Goal: Check status: Check status

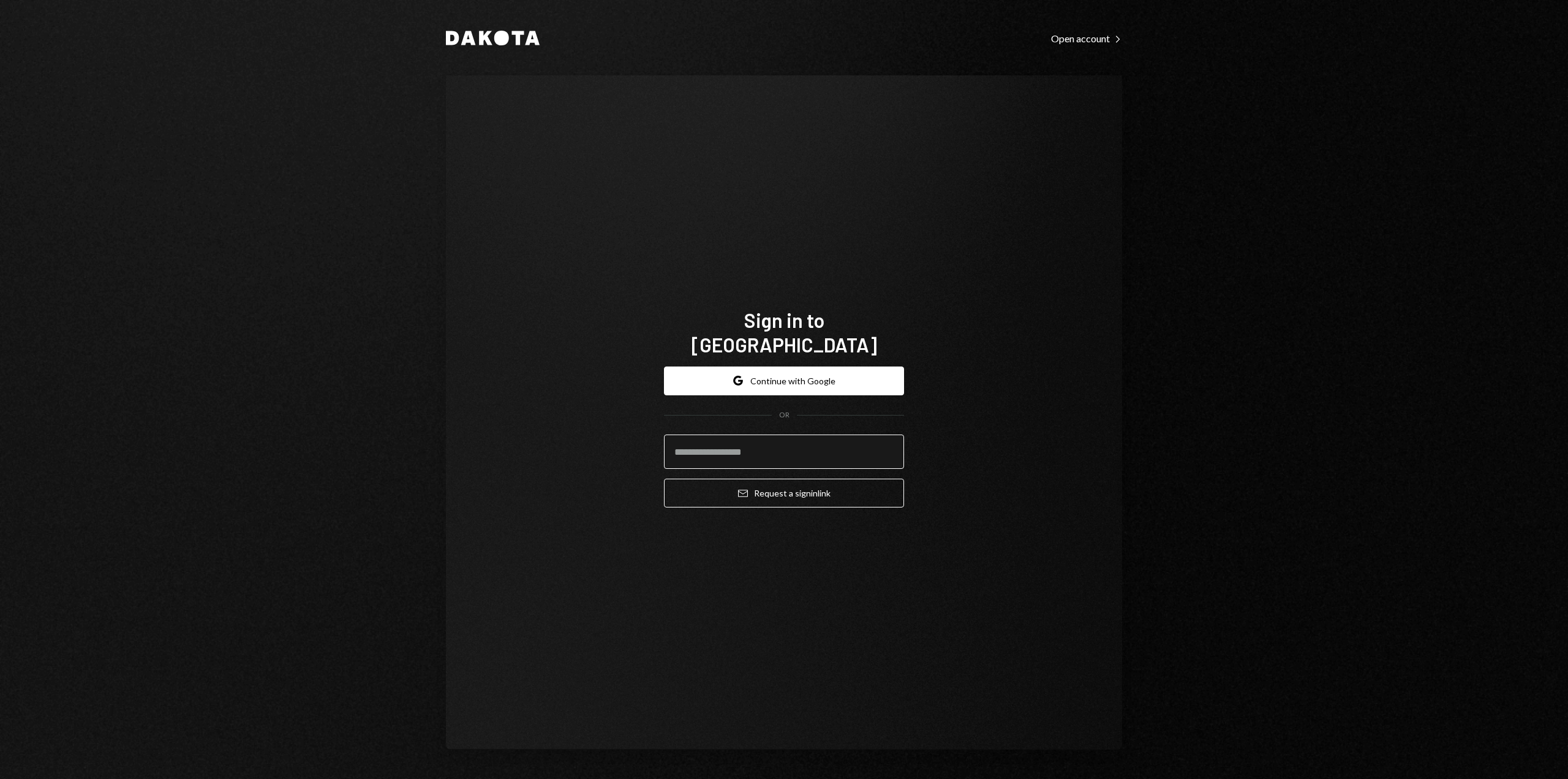
click at [766, 445] on input "email" at bounding box center [784, 451] width 240 height 34
type input "**********"
click at [773, 490] on button "Email Request a sign in link" at bounding box center [784, 493] width 240 height 29
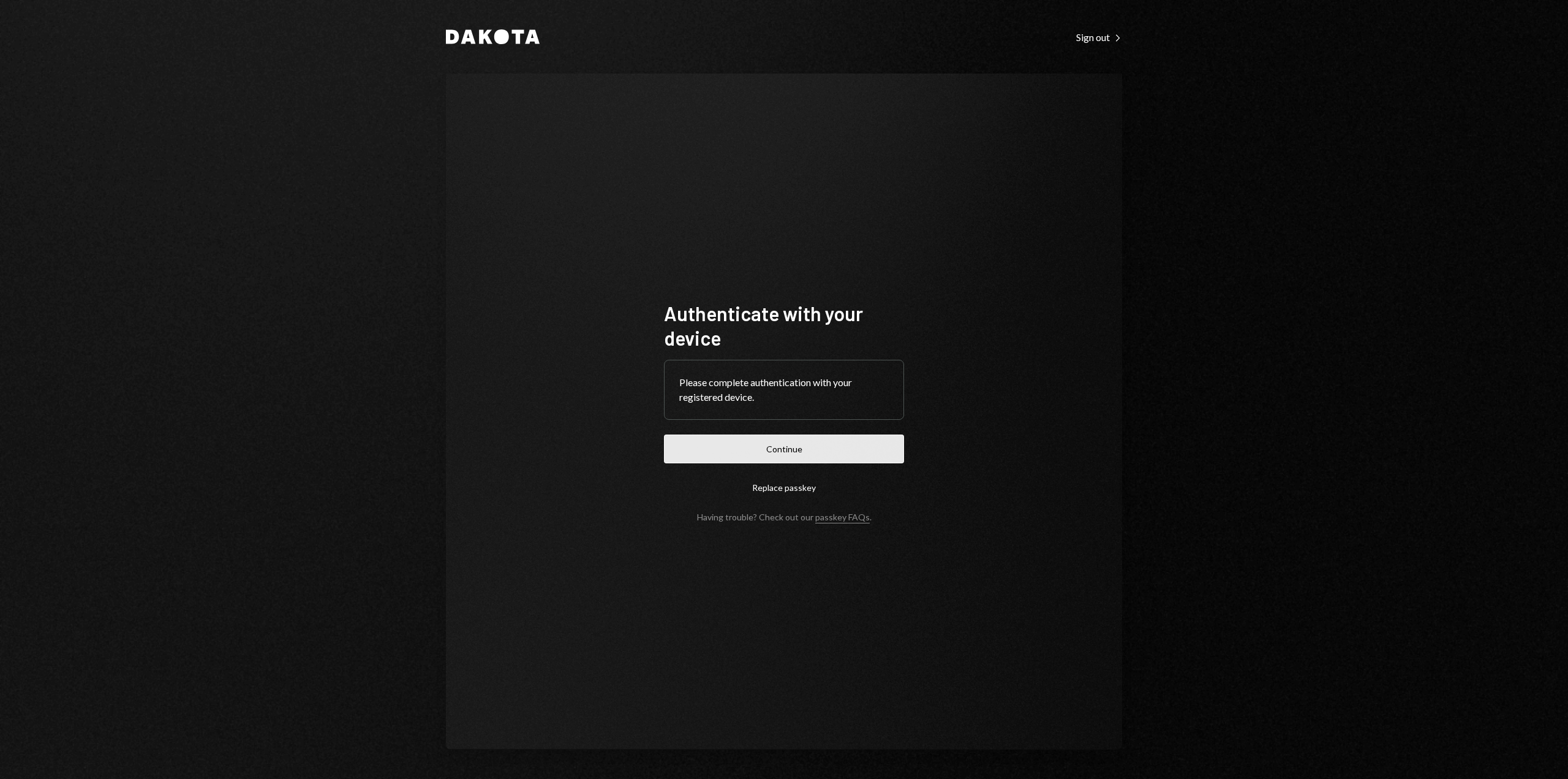
click at [808, 453] on button "Continue" at bounding box center [784, 449] width 240 height 29
click at [779, 450] on button "Continue" at bounding box center [784, 449] width 240 height 29
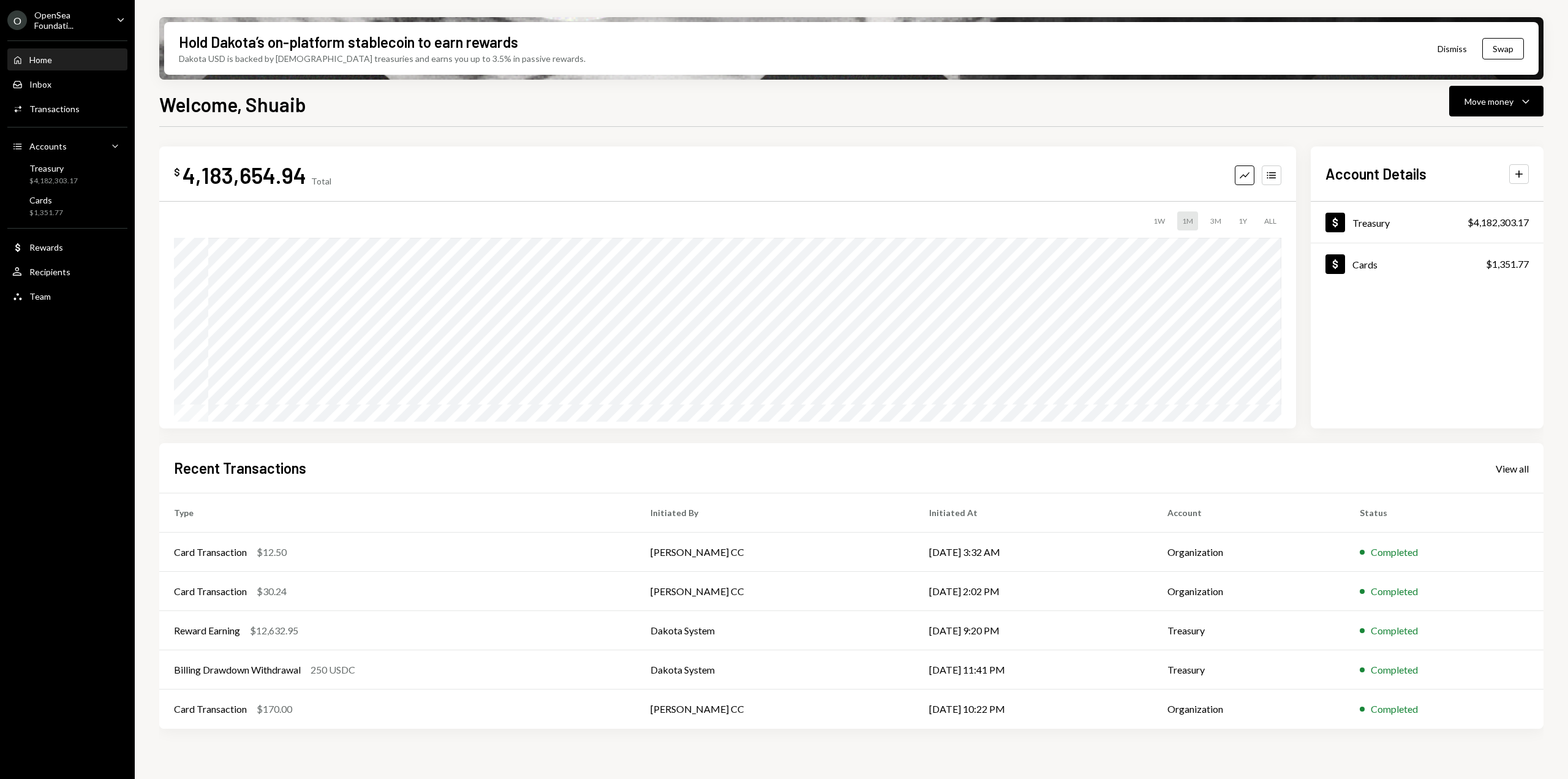
click at [80, 20] on div "OpenSea Foundati..." at bounding box center [70, 19] width 73 height 20
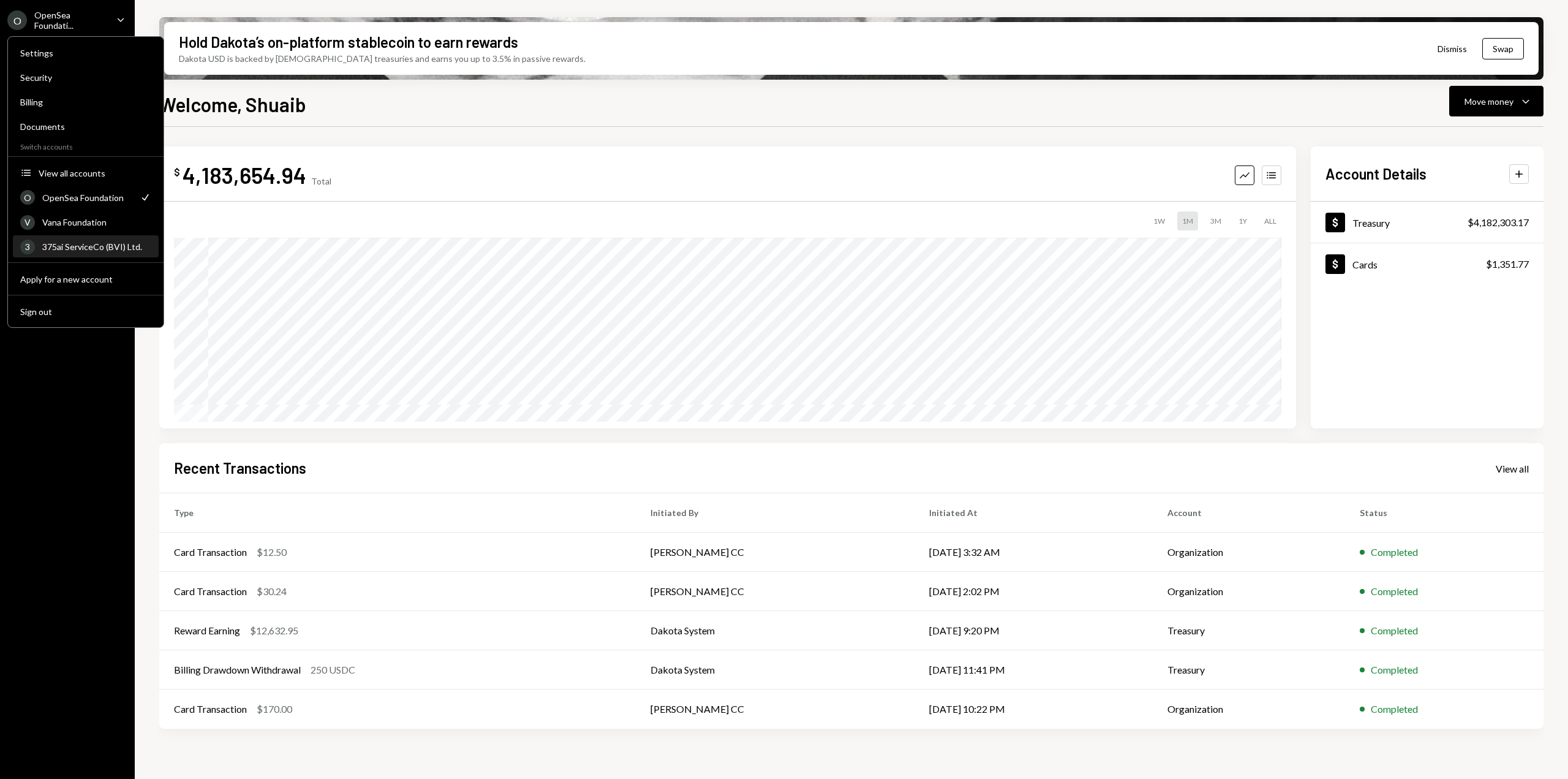
click at [115, 247] on div "375ai ServiceCo (BVI) Ltd." at bounding box center [97, 246] width 109 height 11
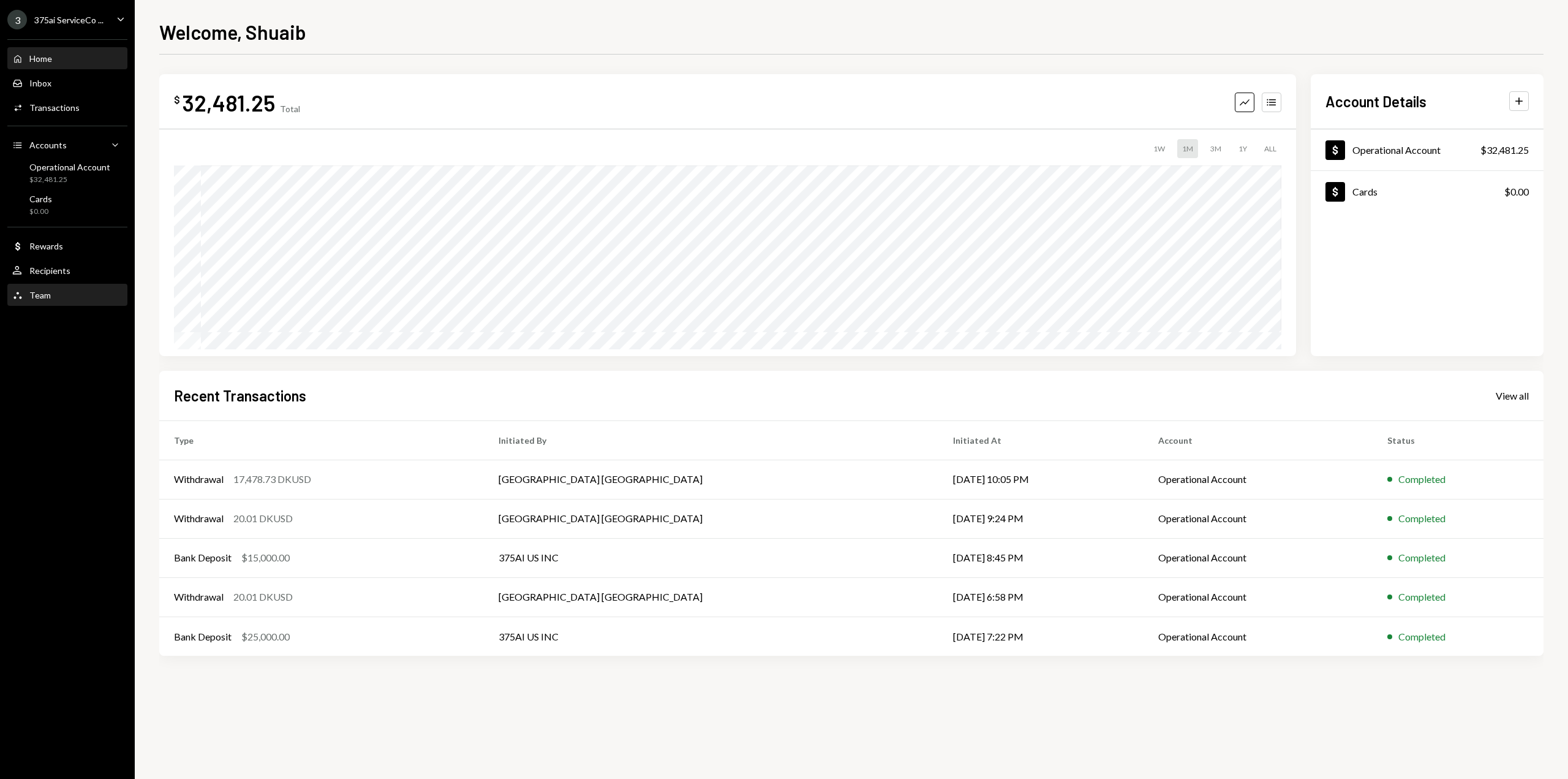
click at [66, 302] on div "Team Team" at bounding box center [68, 295] width 111 height 20
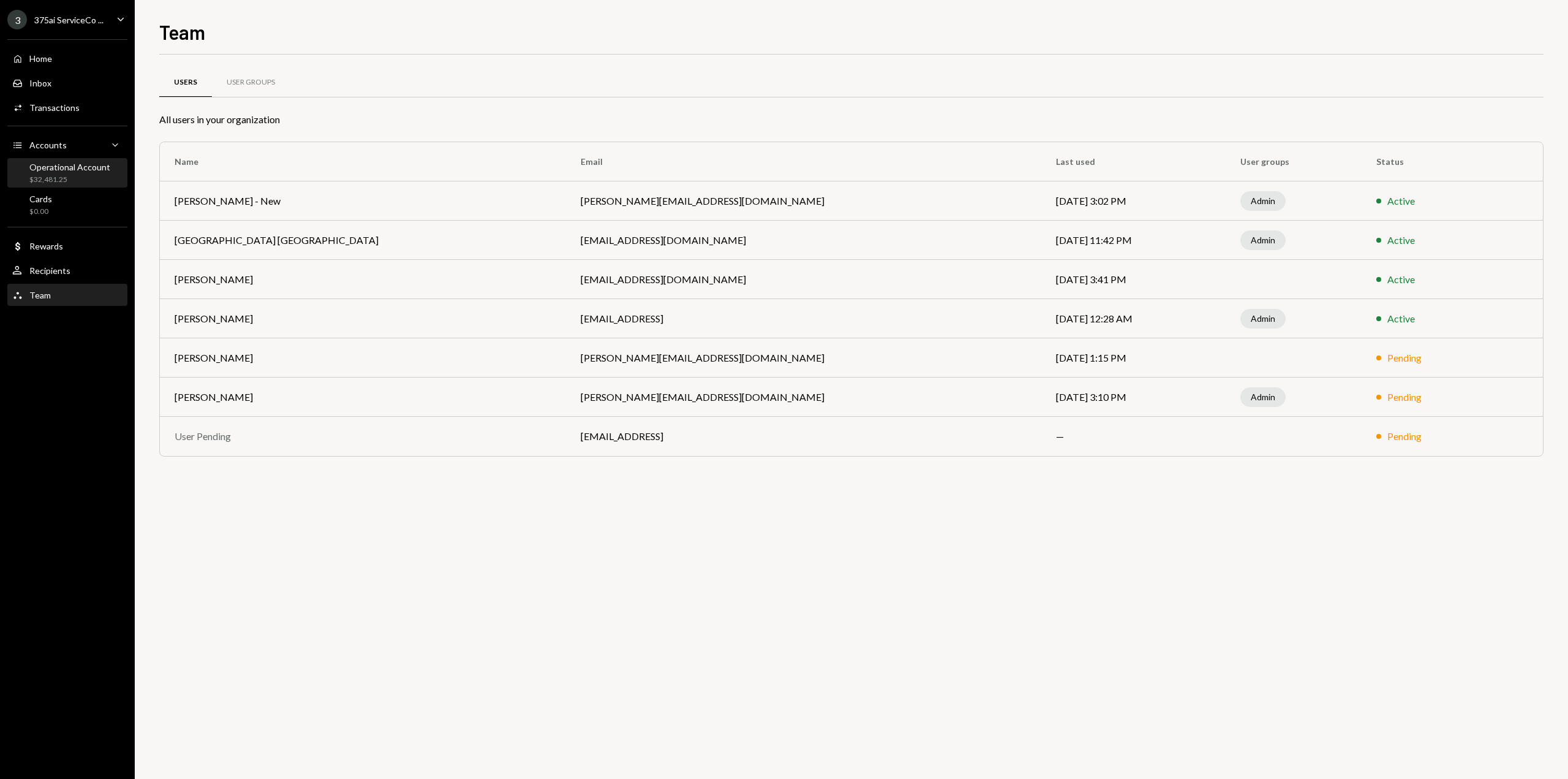
click at [62, 176] on div "$32,481.25" at bounding box center [69, 179] width 80 height 11
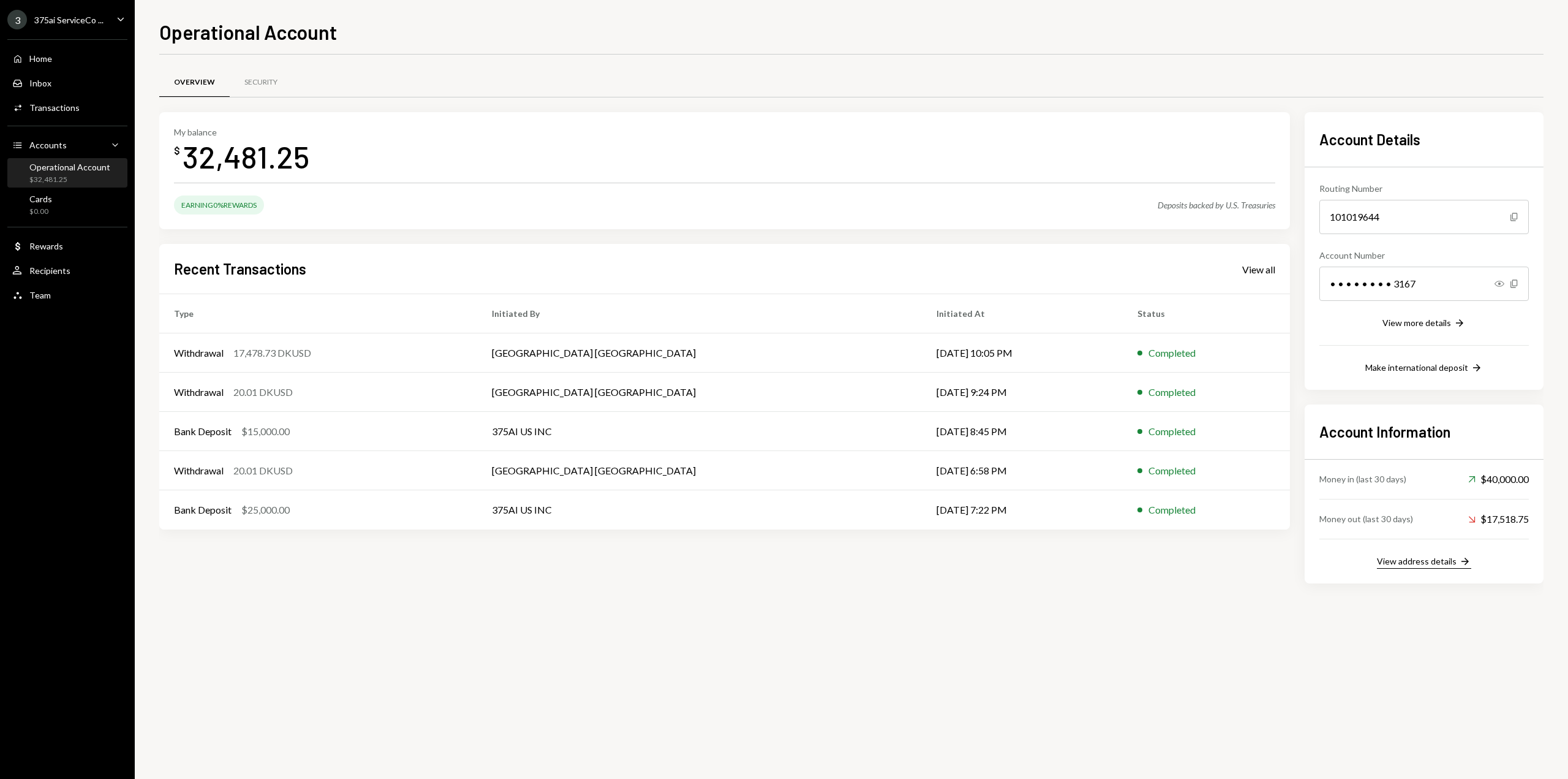
click at [1427, 566] on div "View address details" at bounding box center [1417, 561] width 80 height 11
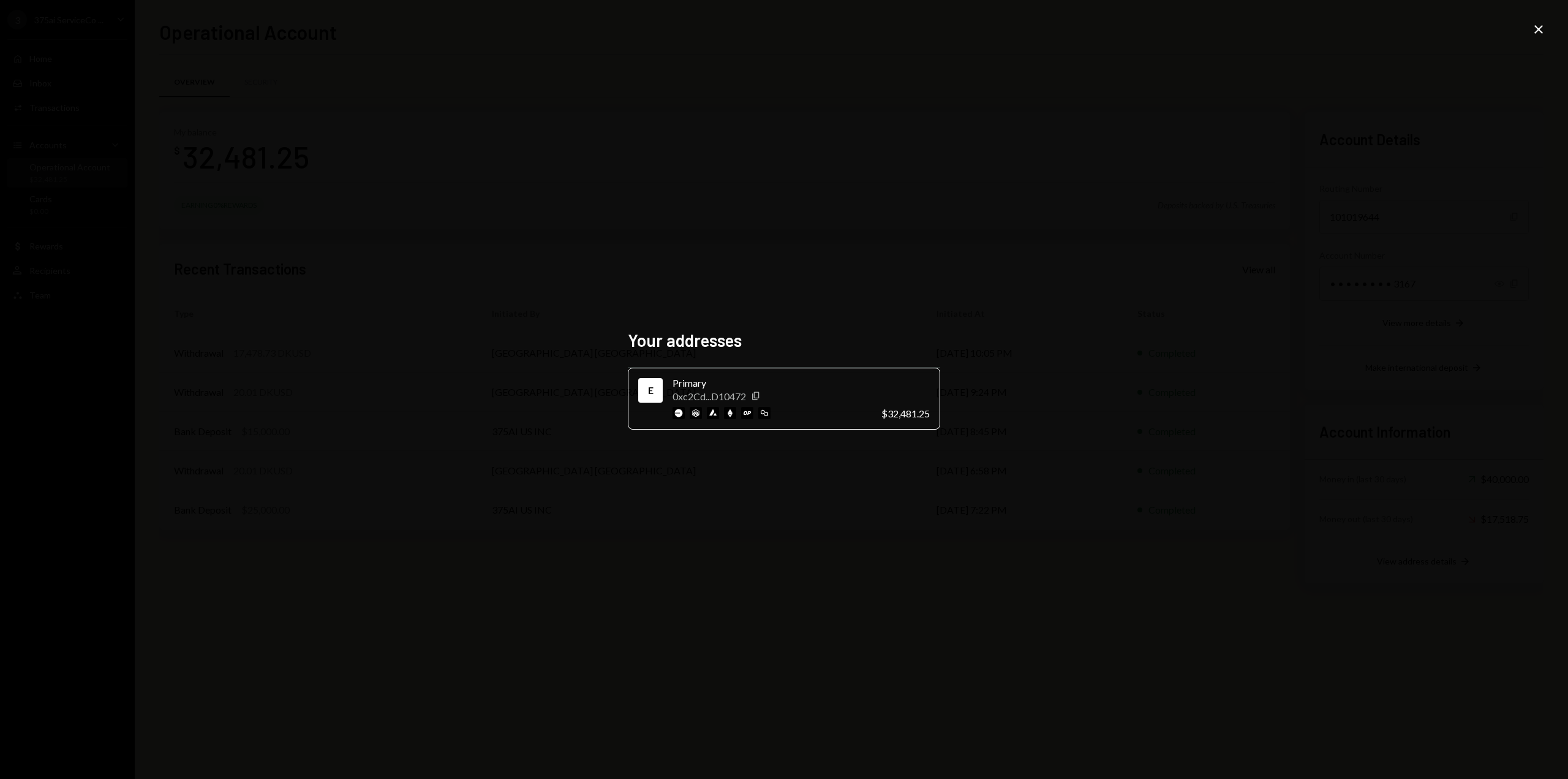
click at [1099, 325] on div "Your addresses E Primary 0xc2Cd...D10472 Copy $32,481.25 Close" at bounding box center [784, 389] width 1568 height 779
click at [1539, 25] on icon "Close" at bounding box center [1538, 29] width 15 height 15
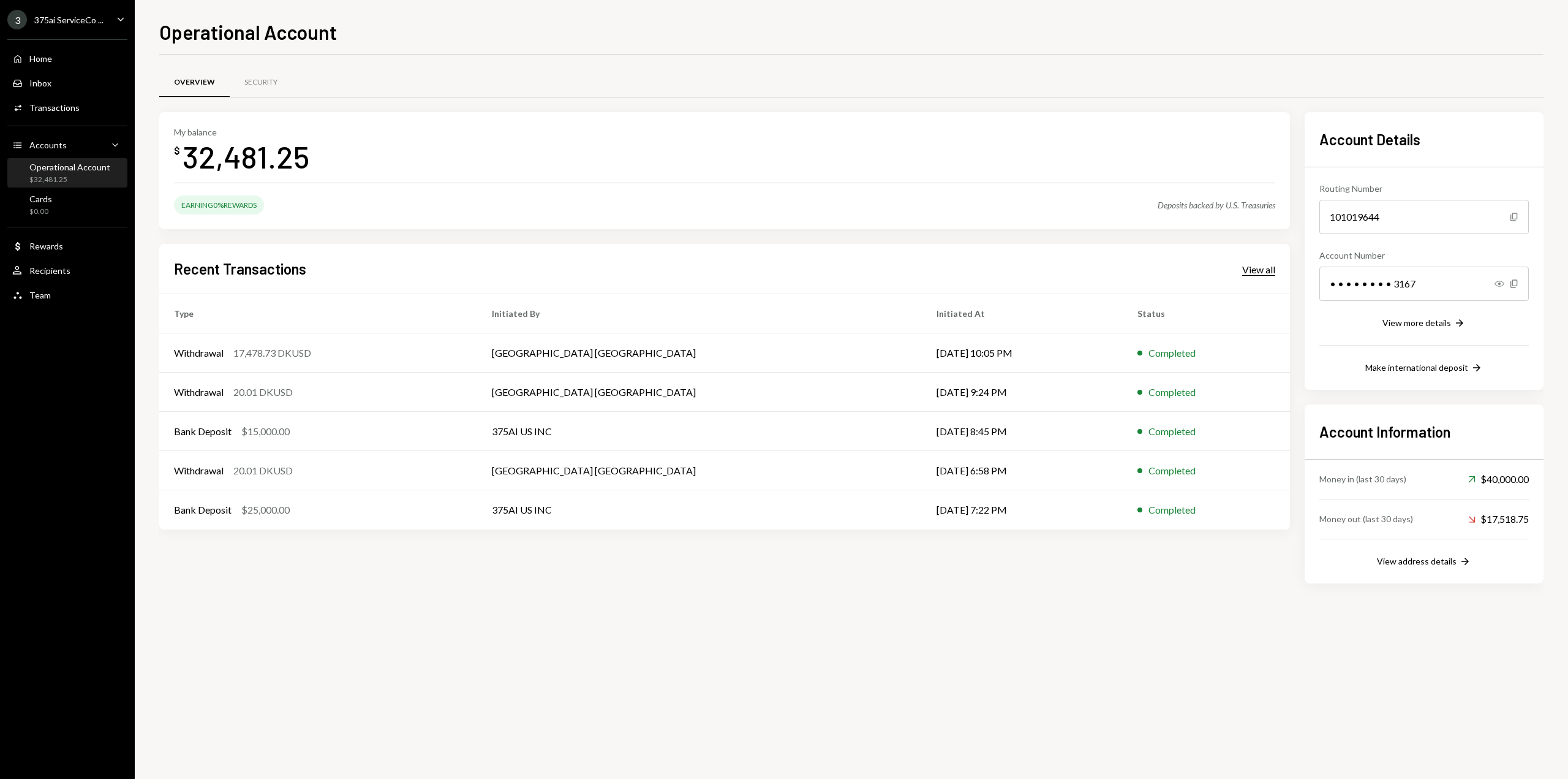
click at [1254, 275] on div "View all" at bounding box center [1259, 270] width 33 height 13
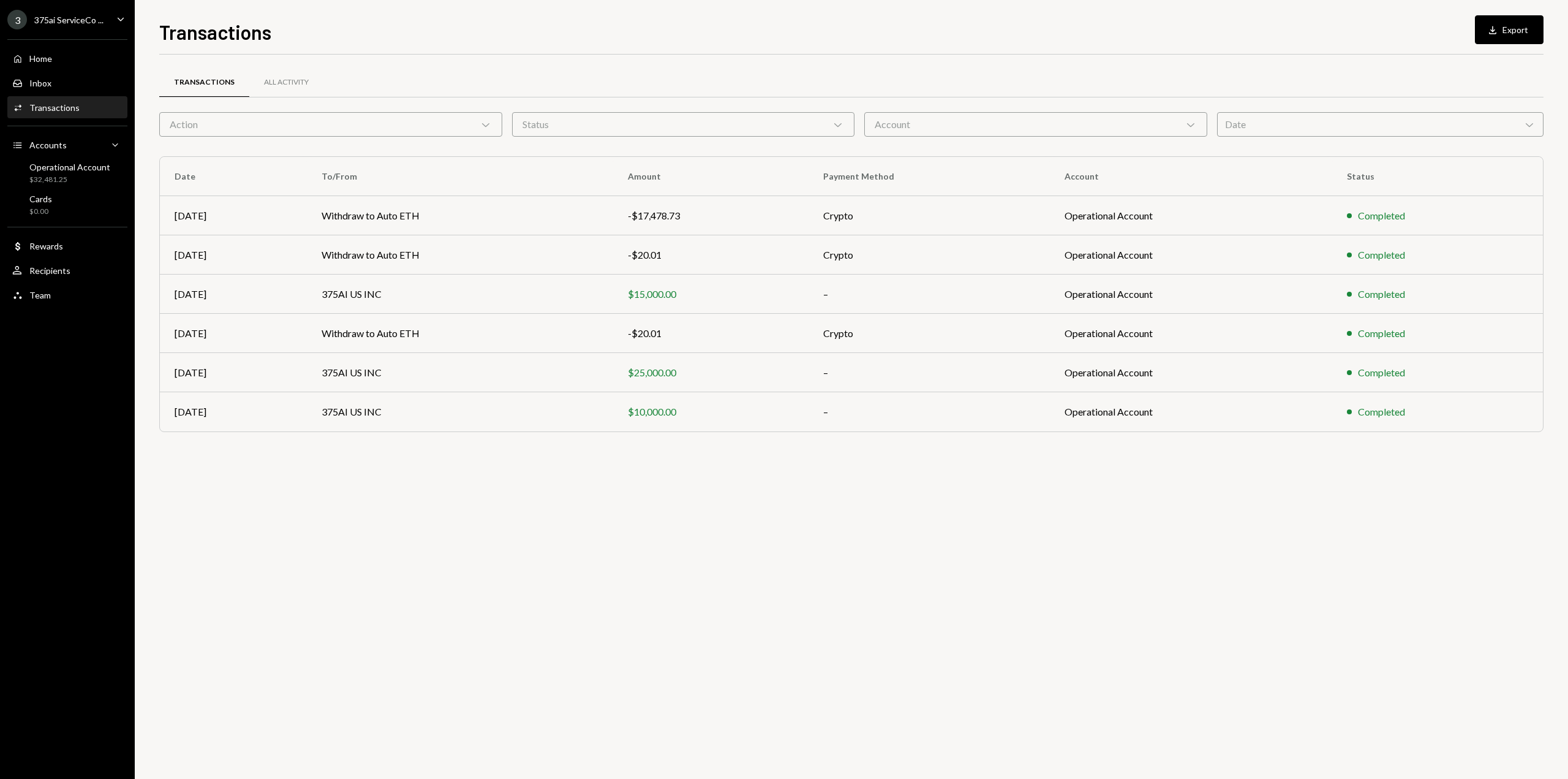
click at [1253, 120] on div "Date Chevron Down" at bounding box center [1380, 124] width 327 height 24
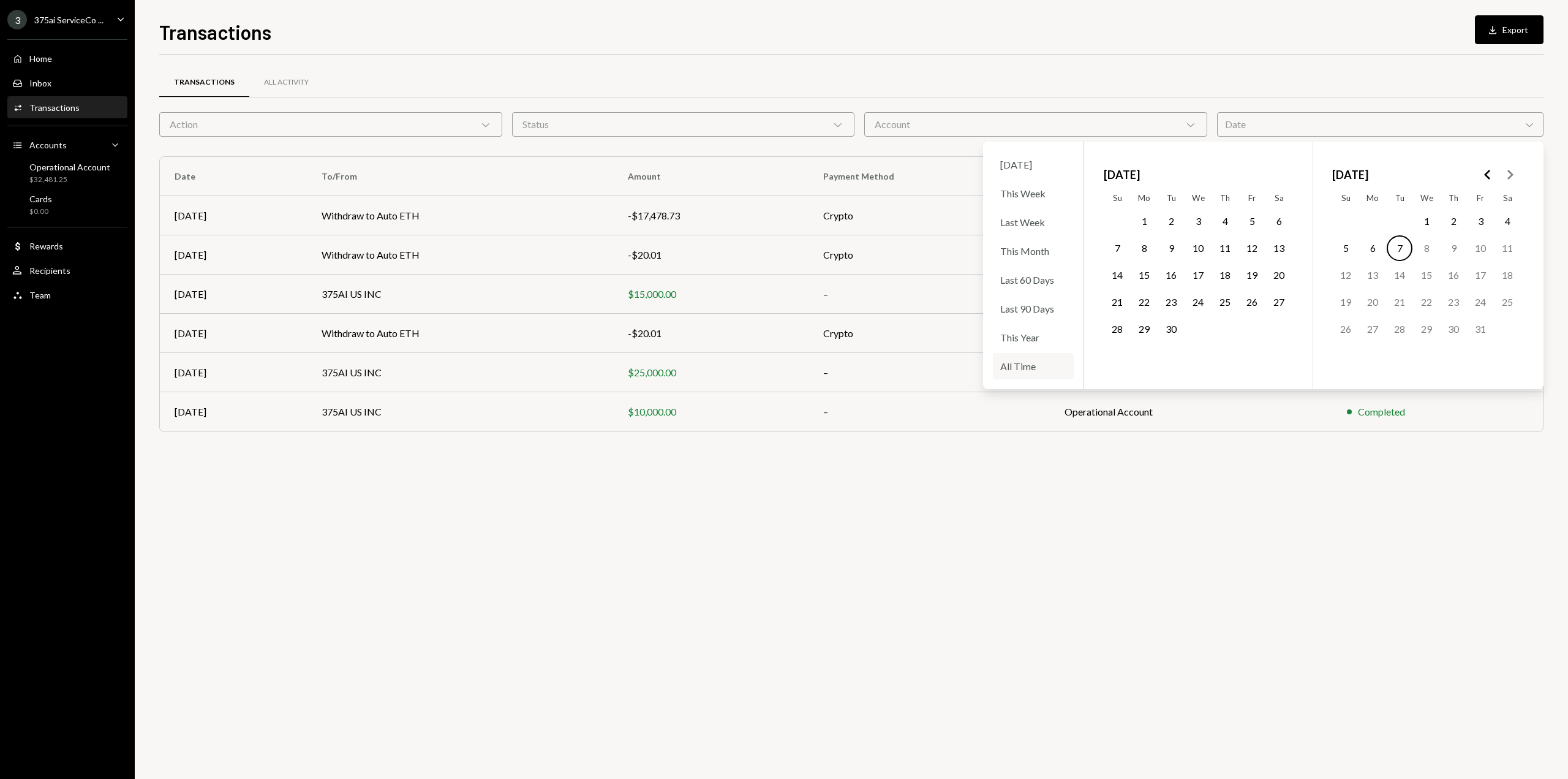
click at [1030, 367] on div "All Time" at bounding box center [1033, 366] width 80 height 26
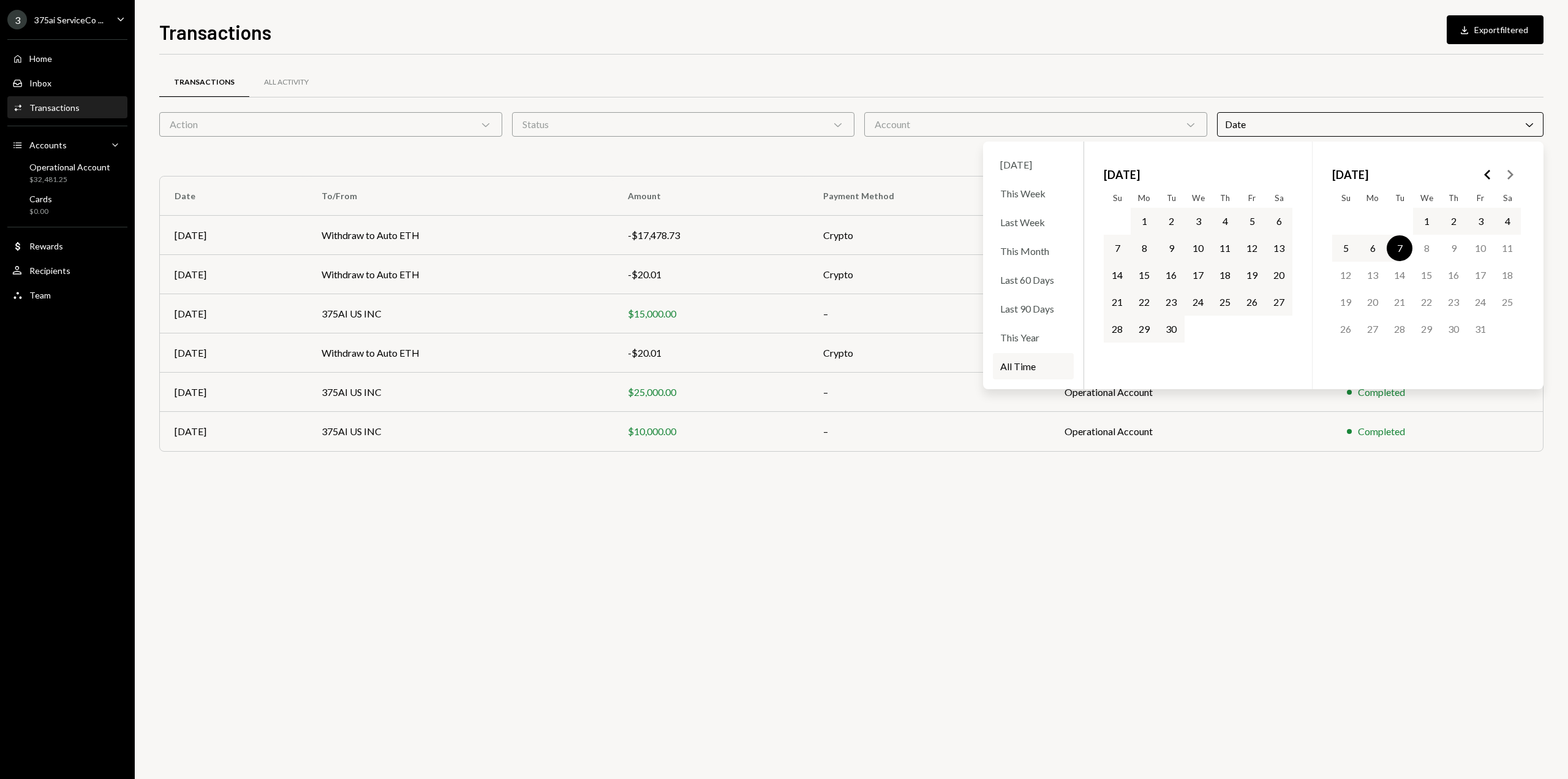
click at [842, 553] on div "Transactions All Activity Action Chevron Down Status Chevron Down Account Chevr…" at bounding box center [851, 416] width 1385 height 725
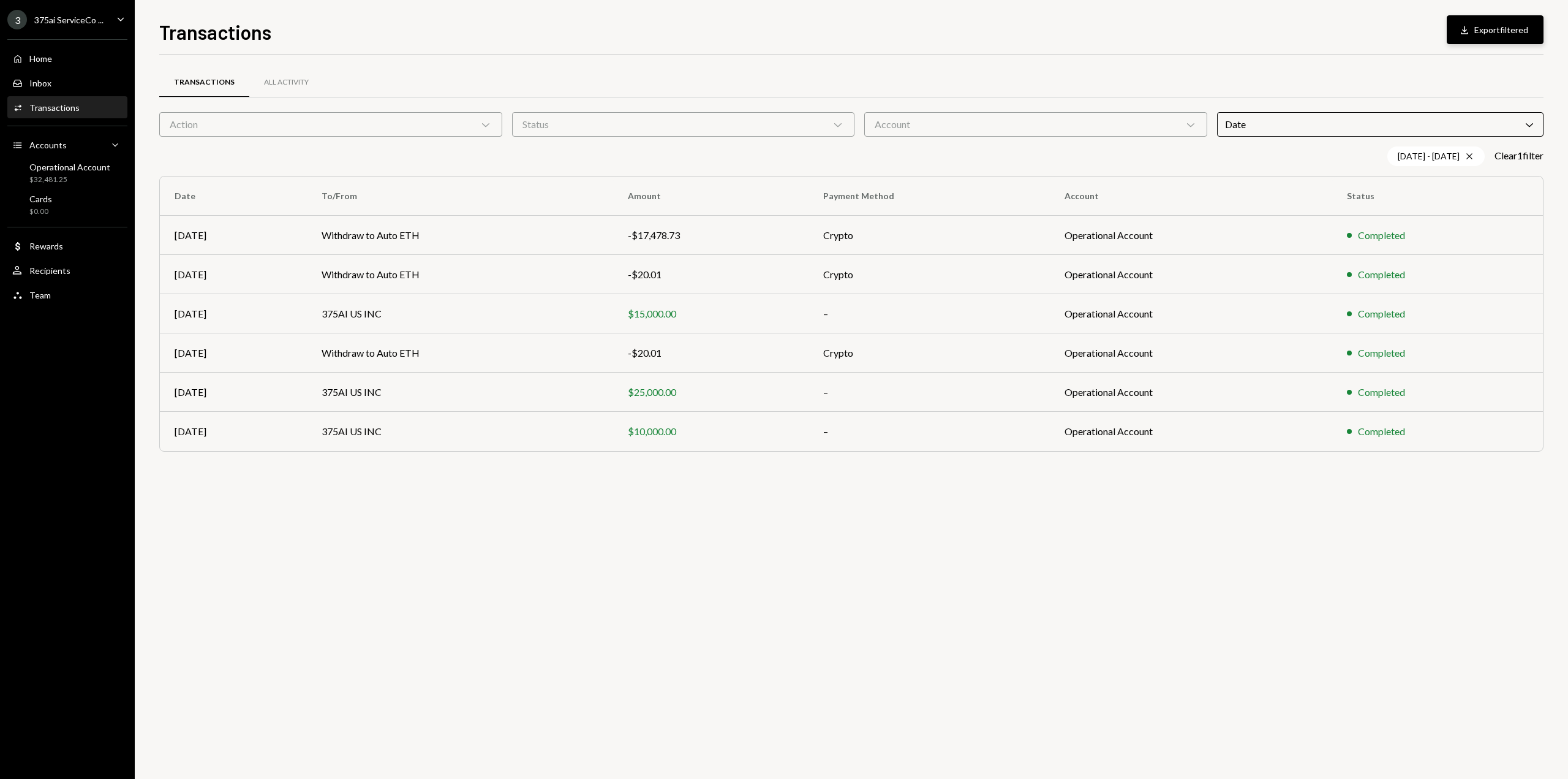
click at [1508, 30] on button "Download Export filtered" at bounding box center [1495, 30] width 97 height 29
click at [77, 148] on div "Accounts Accounts Caret Down" at bounding box center [68, 146] width 111 height 14
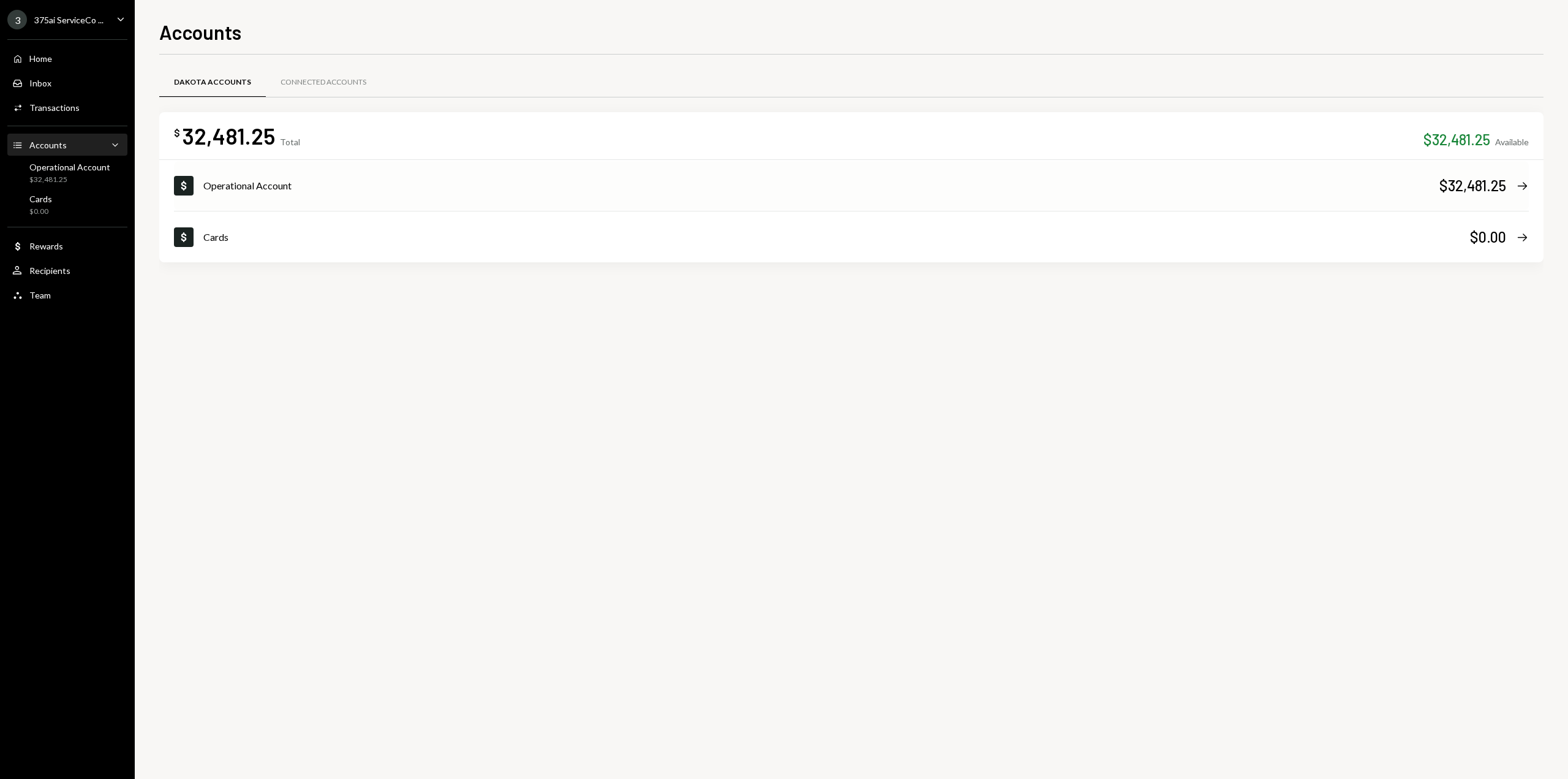
click at [1513, 189] on div "$32,481.25 Right Arrow" at bounding box center [1484, 185] width 89 height 20
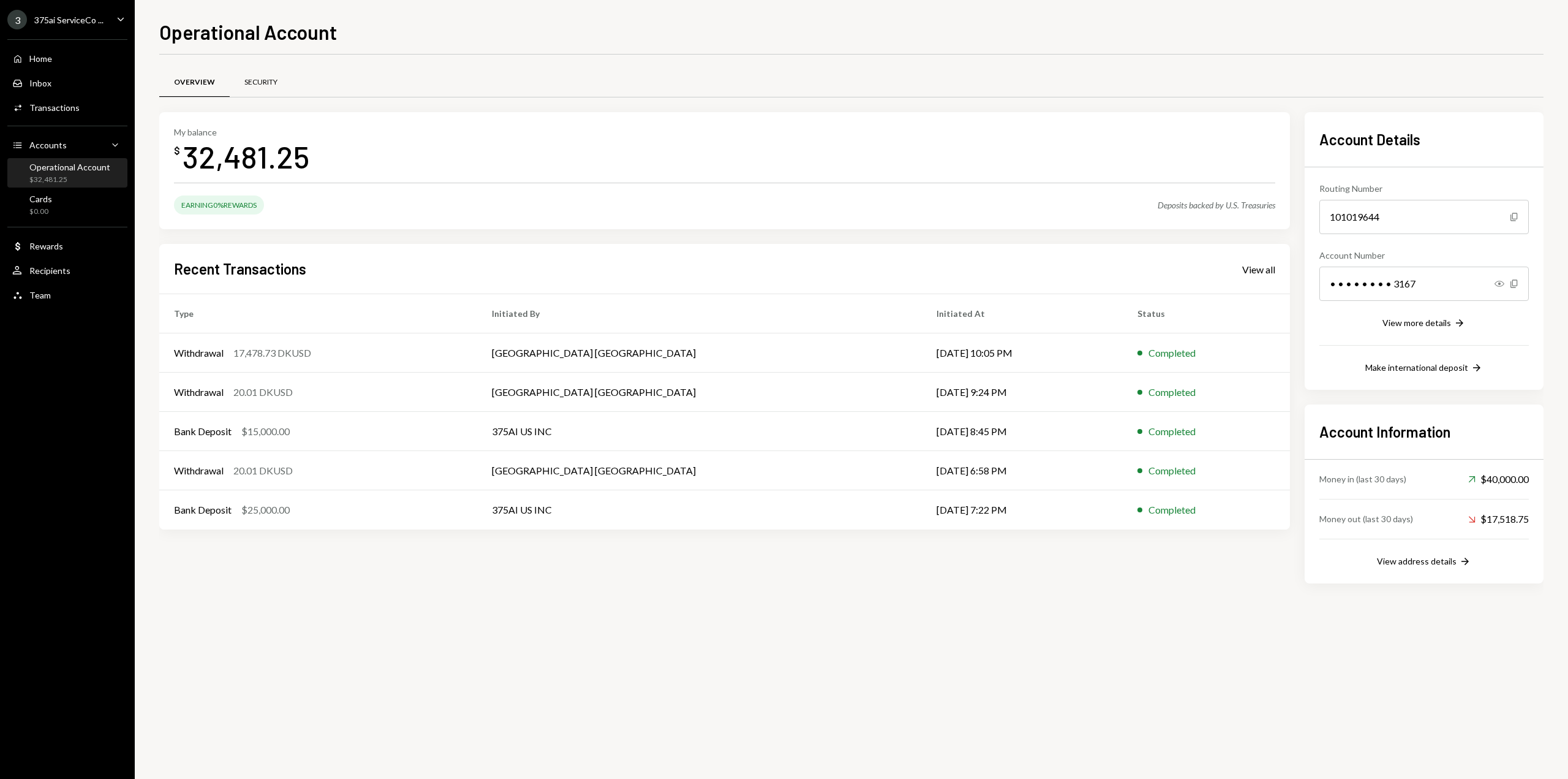
click at [271, 80] on div "Security" at bounding box center [261, 82] width 33 height 11
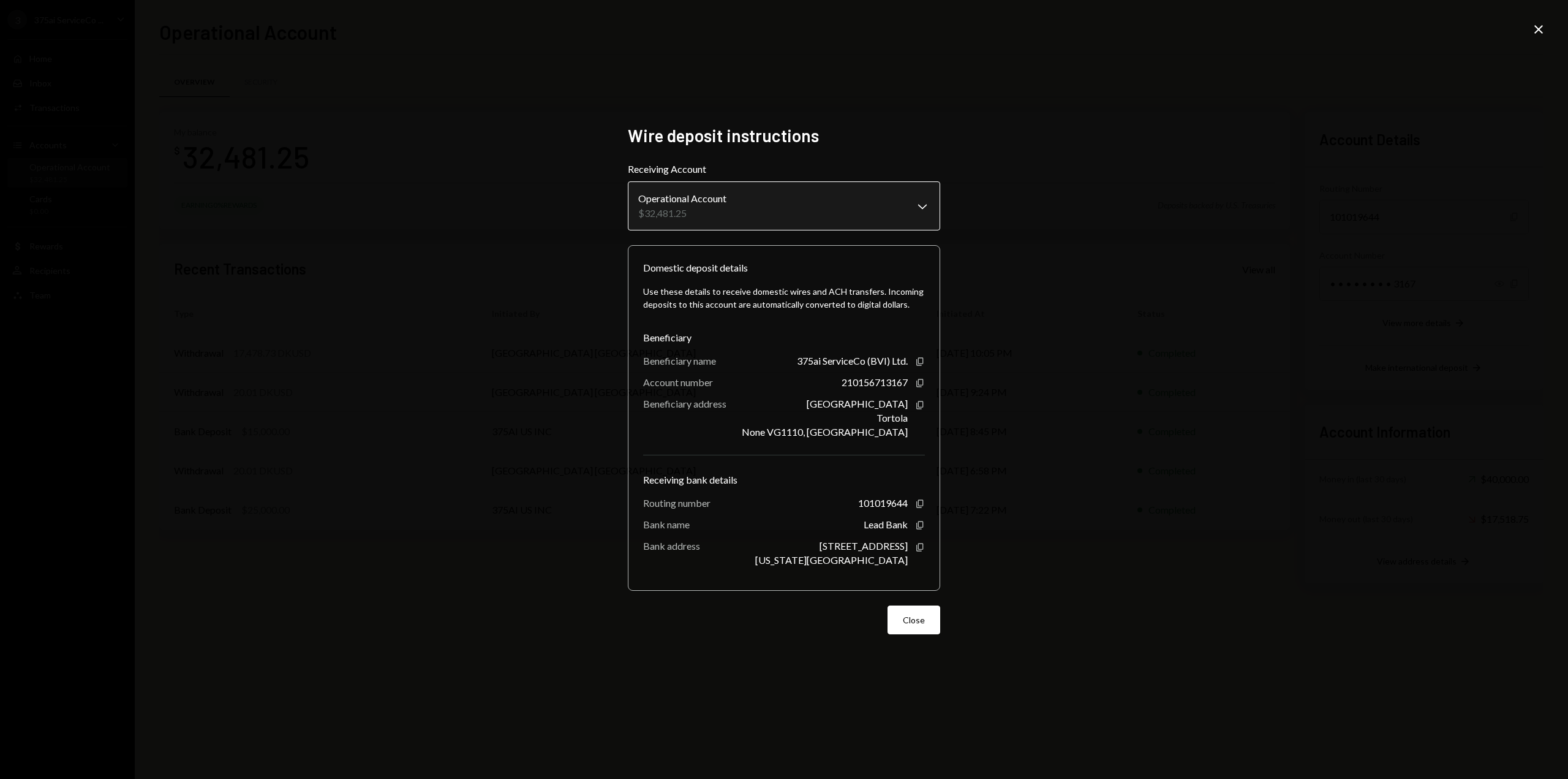
click at [889, 197] on body "3 375ai ServiceCo ... Caret Down Home Home Inbox Inbox Activities Transactions …" at bounding box center [784, 389] width 1568 height 779
click at [907, 633] on button "Close" at bounding box center [913, 620] width 52 height 29
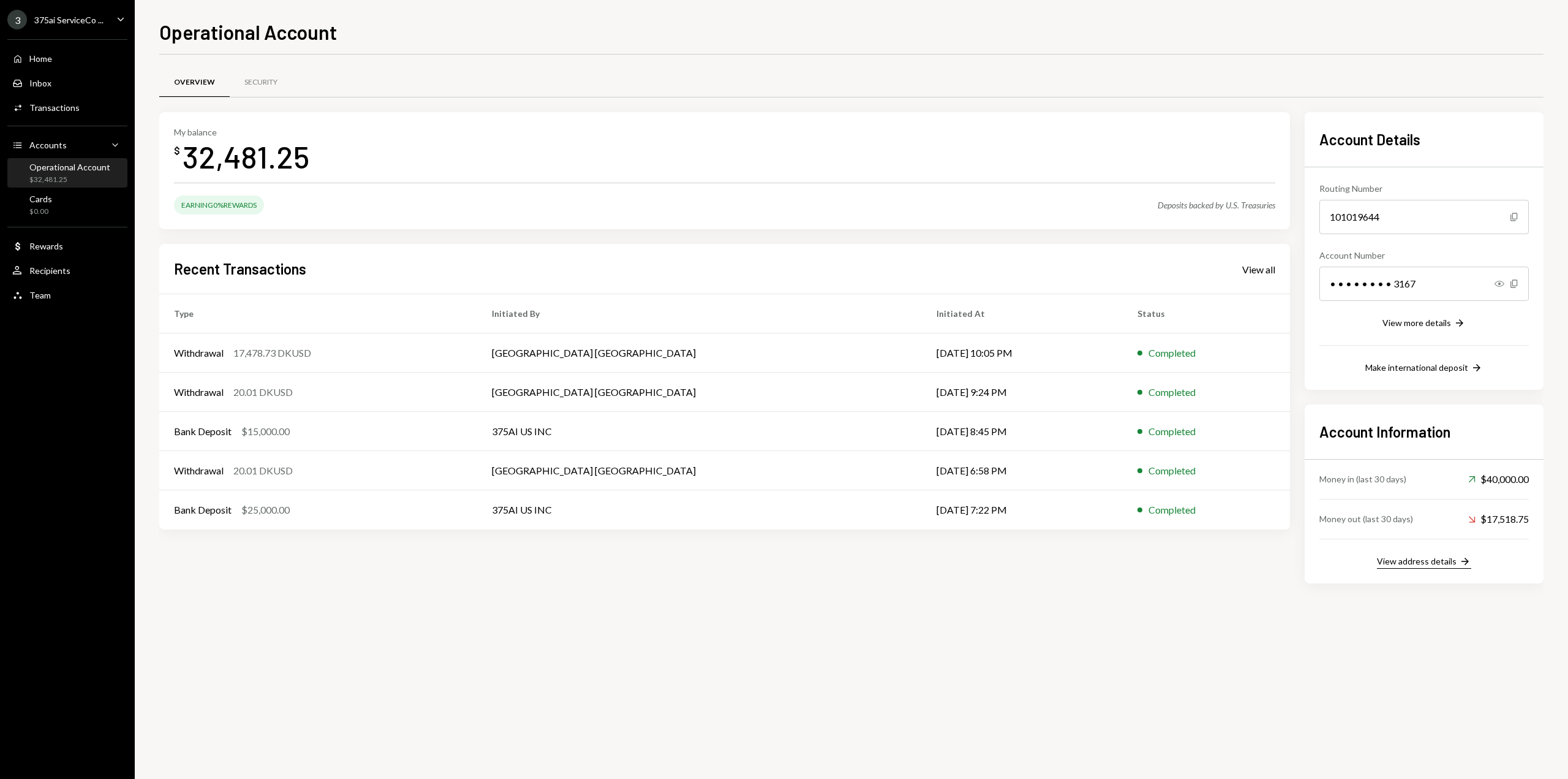
click at [1456, 567] on button "View address details Right Arrow" at bounding box center [1424, 562] width 94 height 14
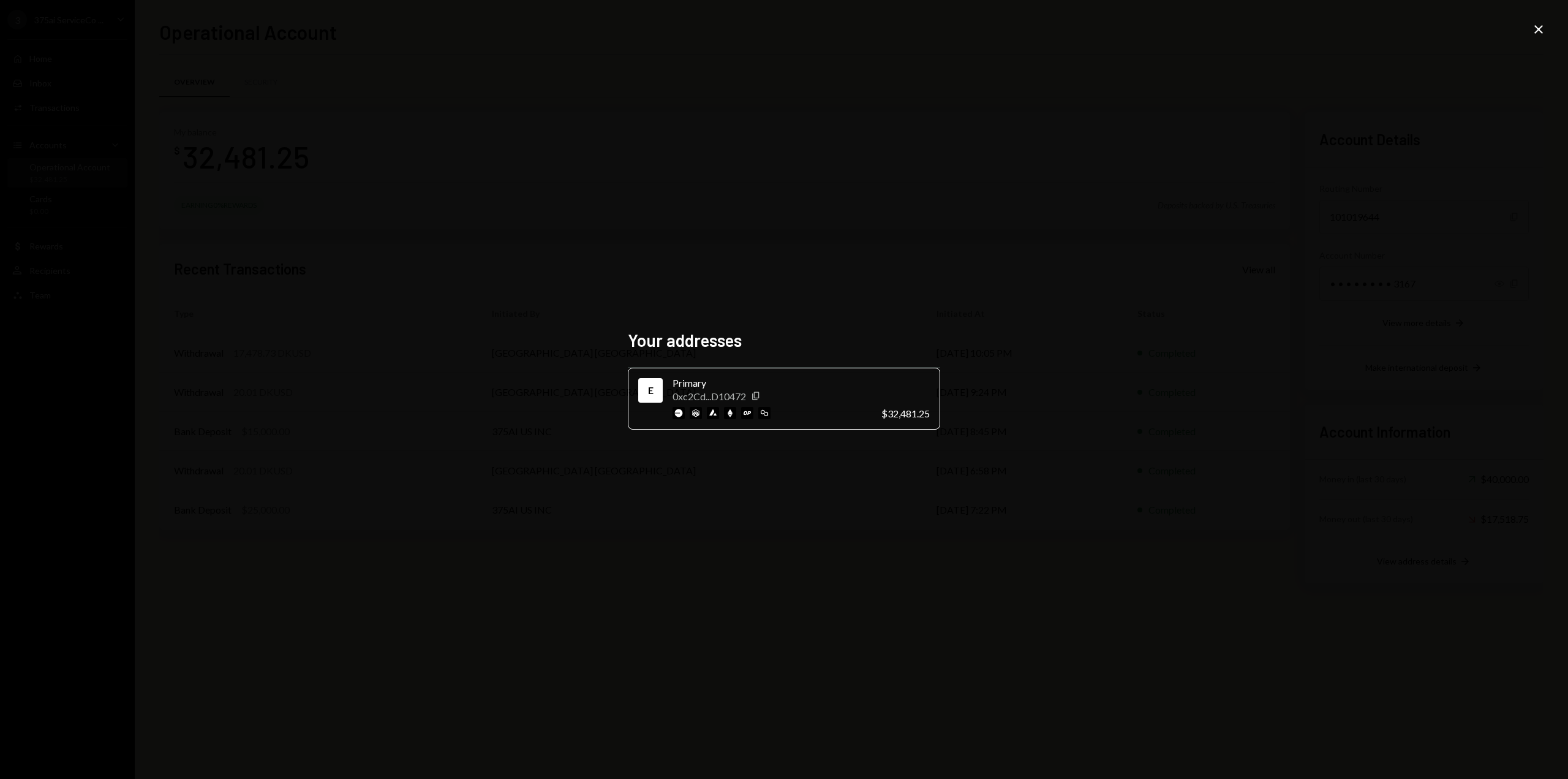
click at [1535, 36] on icon "Close" at bounding box center [1538, 29] width 15 height 15
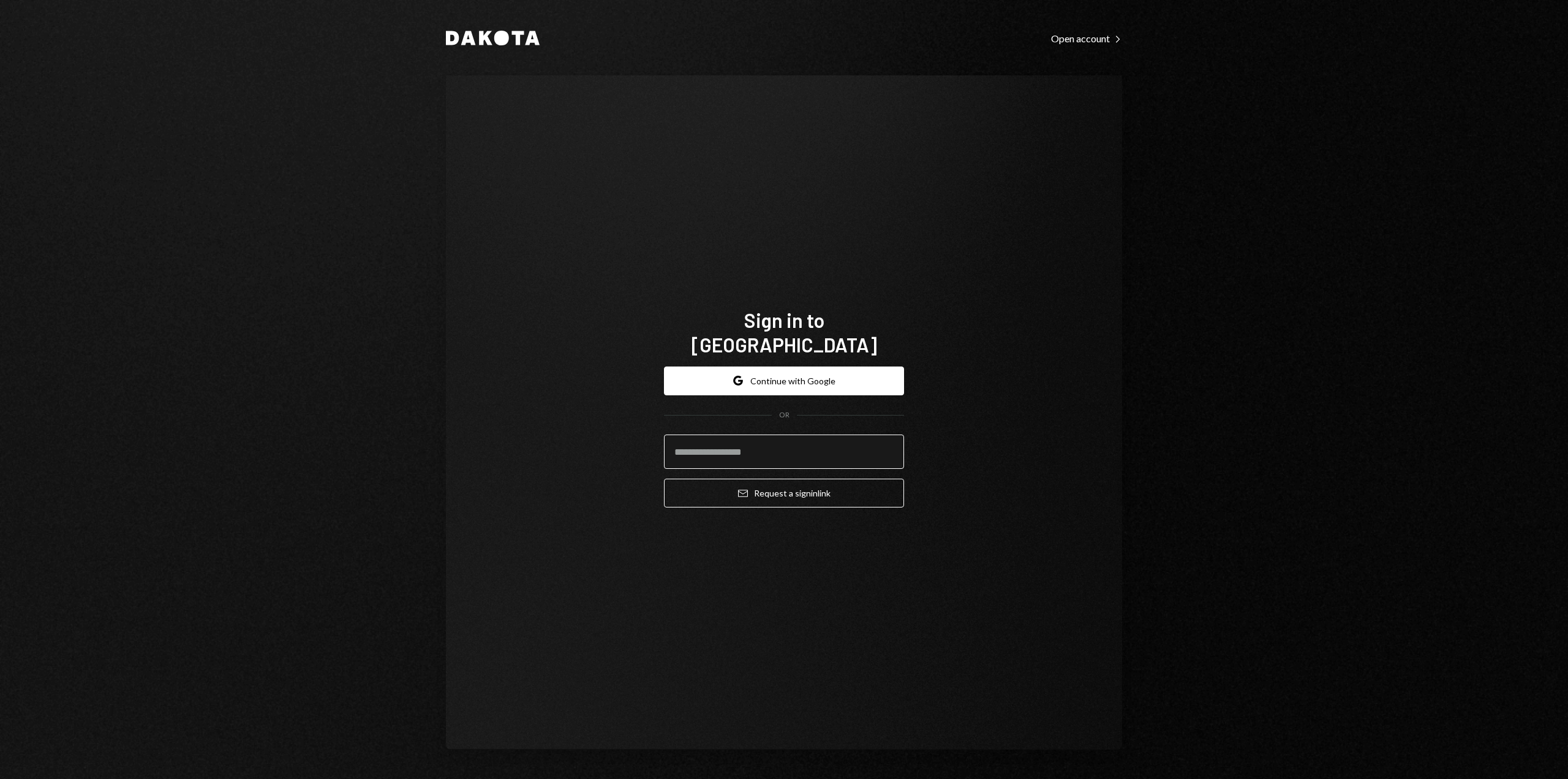
click at [767, 435] on input "email" at bounding box center [784, 451] width 240 height 34
type input "**********"
click at [786, 482] on button "Email Request a sign in link" at bounding box center [784, 493] width 240 height 29
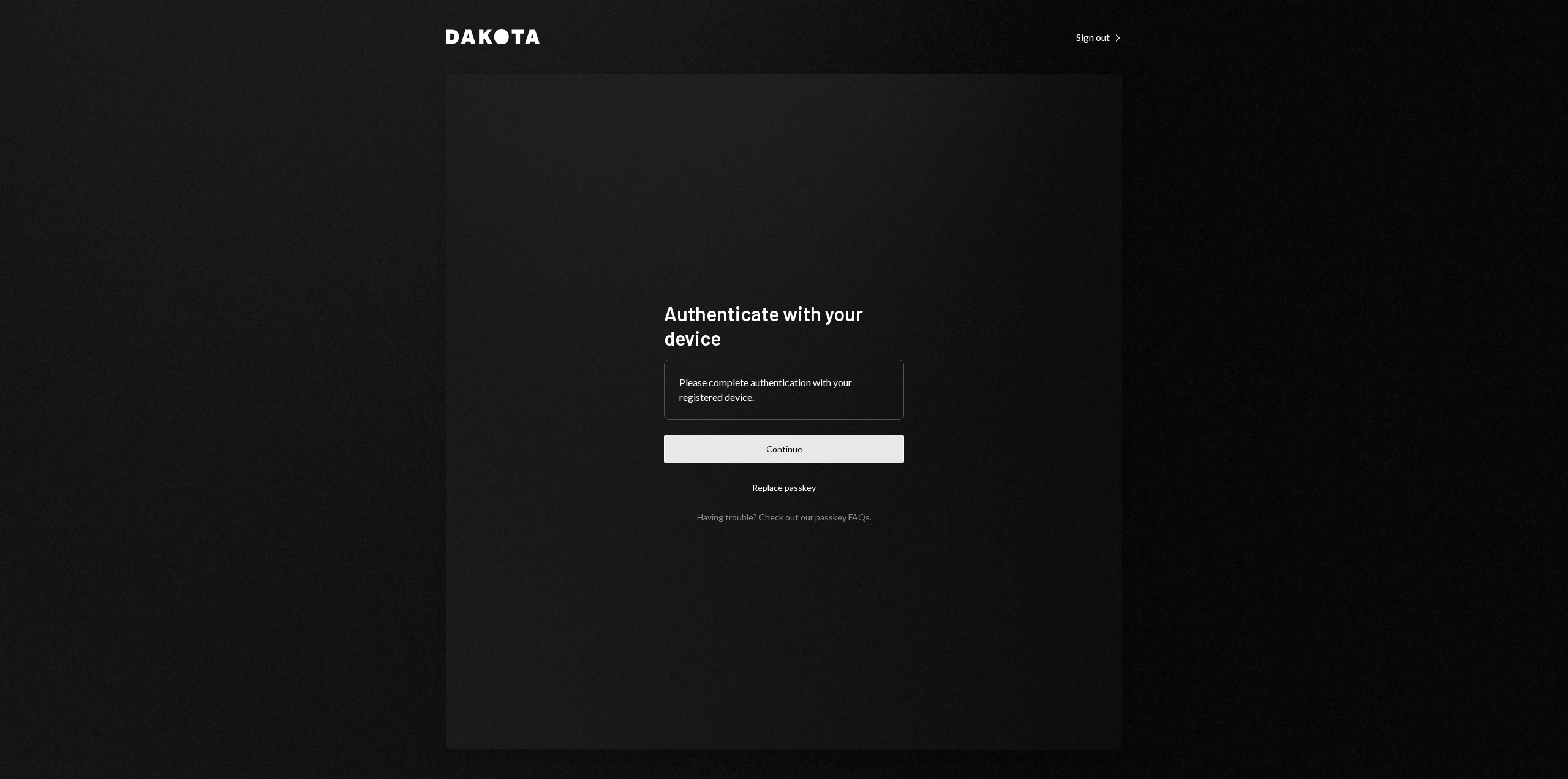
click at [834, 449] on button "Continue" at bounding box center [784, 449] width 240 height 29
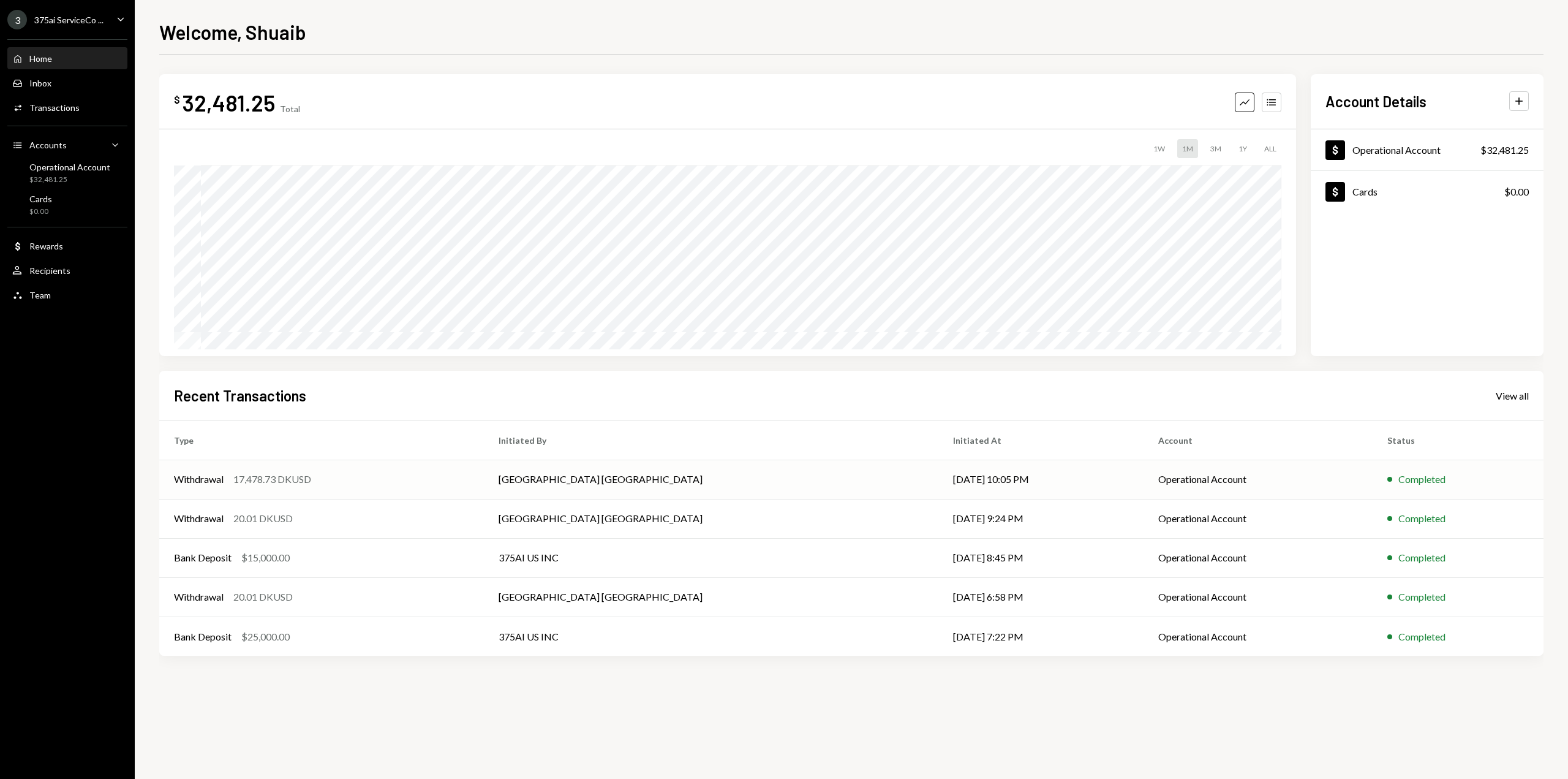
click at [469, 477] on div "Withdrawal 17,478.73 DKUSD" at bounding box center [321, 478] width 295 height 15
